Goal: Check status: Check status

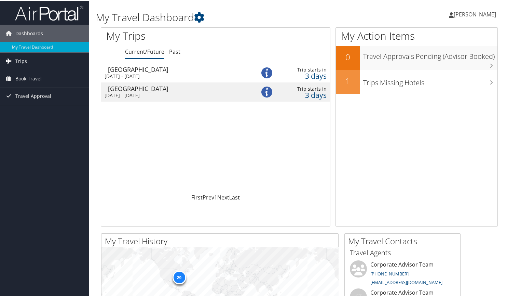
click at [25, 58] on span "Trips" at bounding box center [21, 60] width 12 height 17
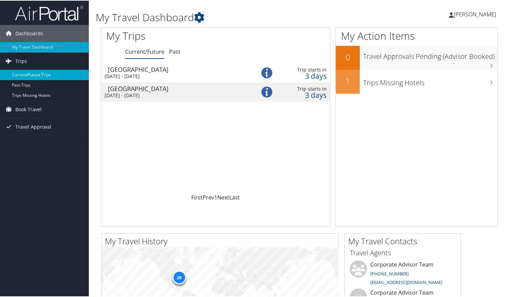
click at [28, 75] on link "Current/Future Trips" at bounding box center [44, 74] width 89 height 10
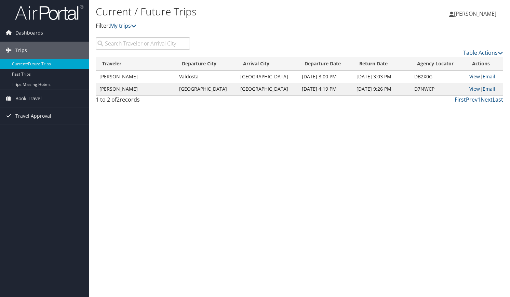
click at [469, 78] on link "View" at bounding box center [474, 76] width 11 height 6
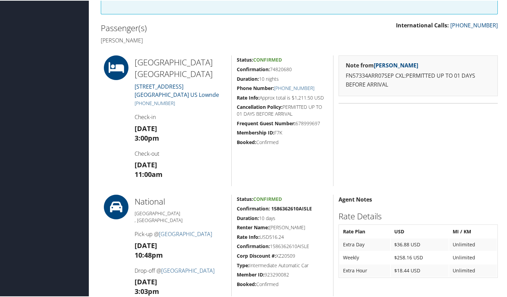
scroll to position [159, 0]
click at [156, 87] on link "2010 W HILL AVE Valdosta GA 31601 US Lownde" at bounding box center [177, 90] width 84 height 16
